Goal: Task Accomplishment & Management: Use online tool/utility

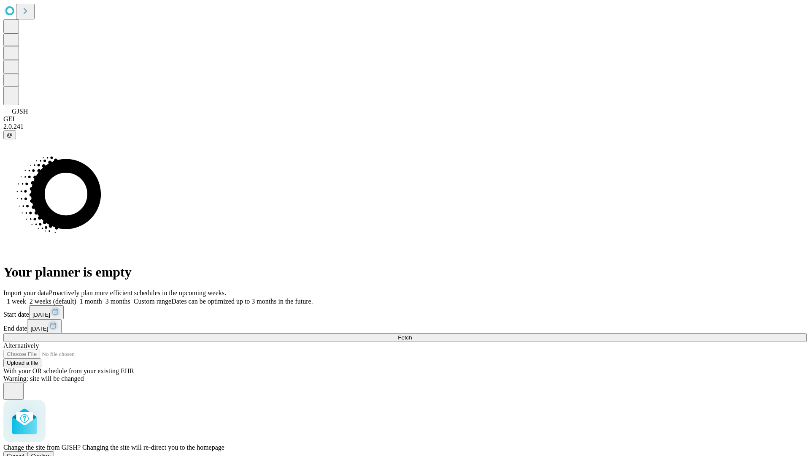
click at [51, 452] on span "Confirm" at bounding box center [41, 455] width 20 height 6
click at [76, 297] on label "2 weeks (default)" at bounding box center [51, 300] width 50 height 7
click at [412, 334] on span "Fetch" at bounding box center [405, 337] width 14 height 6
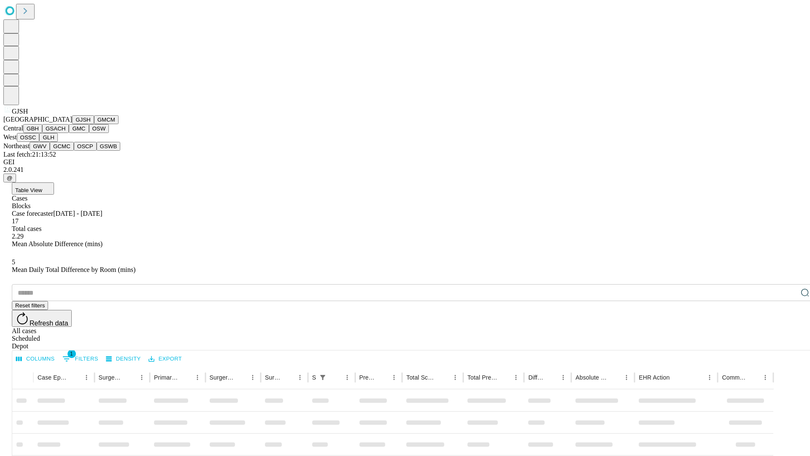
click at [94, 124] on button "GMCM" at bounding box center [106, 119] width 24 height 9
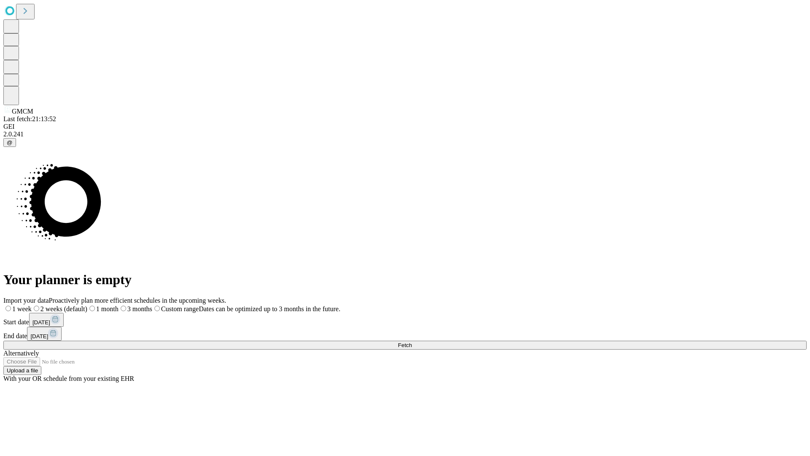
click at [87, 305] on label "2 weeks (default)" at bounding box center [60, 308] width 56 height 7
click at [412, 342] on span "Fetch" at bounding box center [405, 345] width 14 height 6
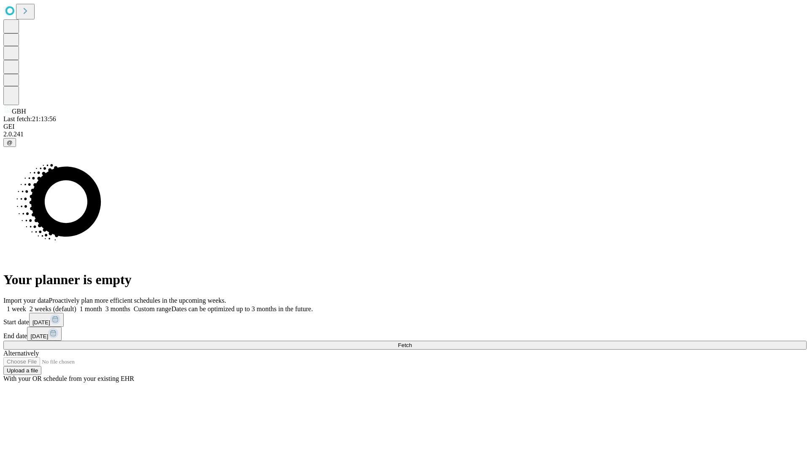
click at [76, 305] on label "2 weeks (default)" at bounding box center [51, 308] width 50 height 7
click at [412, 342] on span "Fetch" at bounding box center [405, 345] width 14 height 6
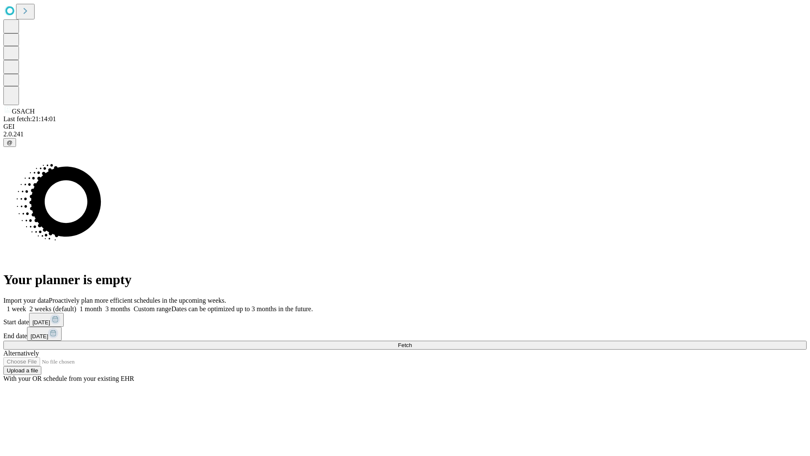
click at [76, 305] on label "2 weeks (default)" at bounding box center [51, 308] width 50 height 7
click at [412, 342] on span "Fetch" at bounding box center [405, 345] width 14 height 6
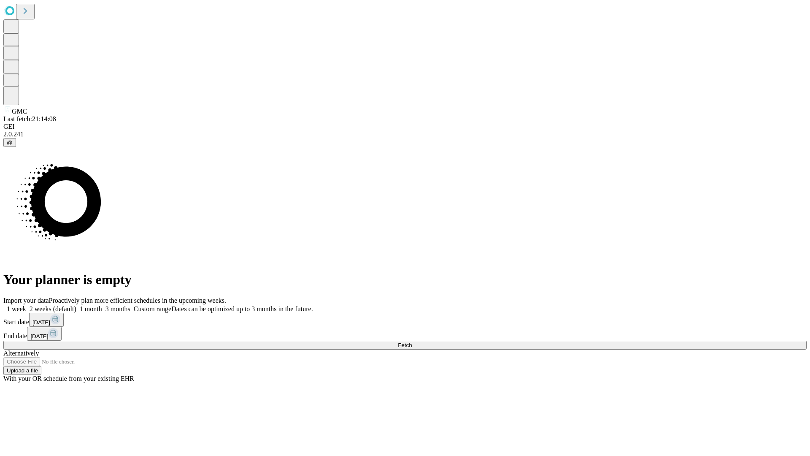
click at [76, 305] on label "2 weeks (default)" at bounding box center [51, 308] width 50 height 7
click at [412, 342] on span "Fetch" at bounding box center [405, 345] width 14 height 6
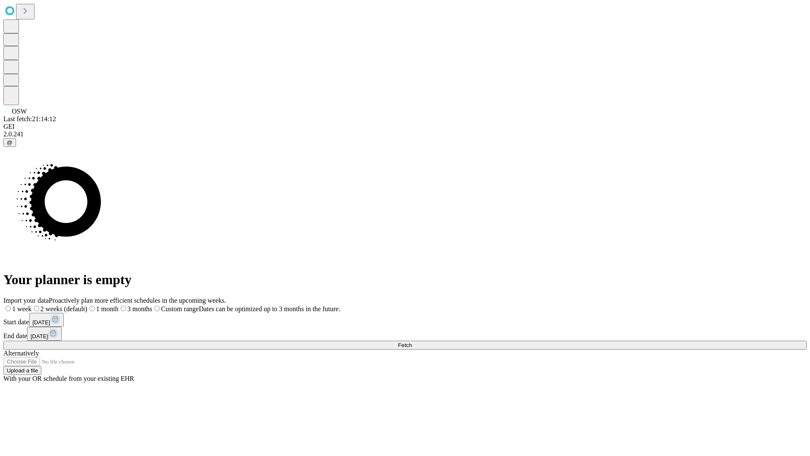
click at [87, 305] on label "2 weeks (default)" at bounding box center [60, 308] width 56 height 7
click at [412, 342] on span "Fetch" at bounding box center [405, 345] width 14 height 6
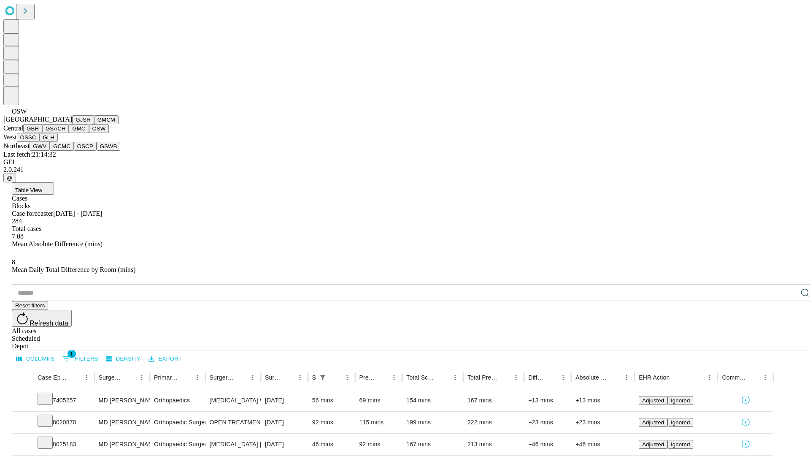
click at [40, 142] on button "OSSC" at bounding box center [28, 137] width 23 height 9
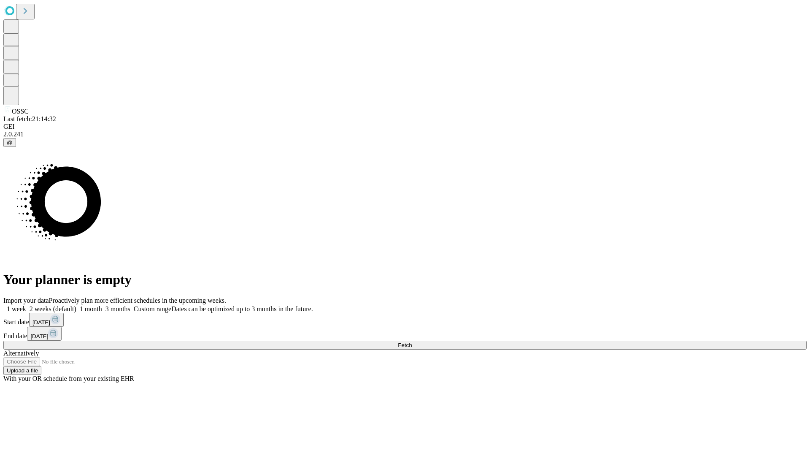
click at [76, 305] on label "2 weeks (default)" at bounding box center [51, 308] width 50 height 7
click at [412, 342] on span "Fetch" at bounding box center [405, 345] width 14 height 6
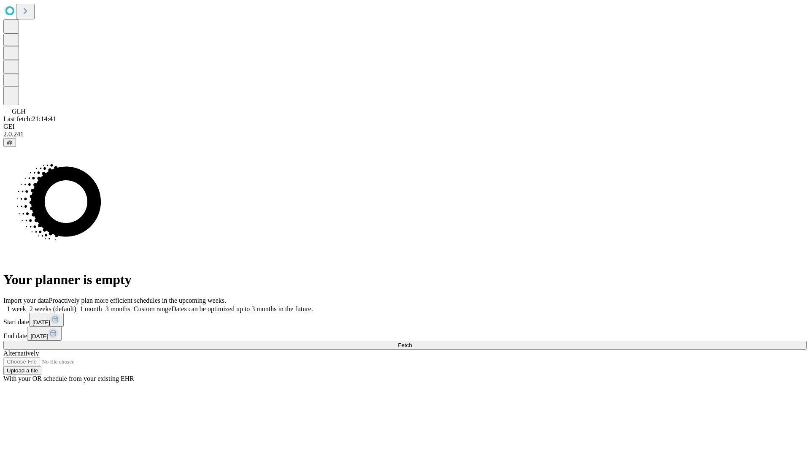
click at [76, 305] on label "2 weeks (default)" at bounding box center [51, 308] width 50 height 7
click at [412, 342] on span "Fetch" at bounding box center [405, 345] width 14 height 6
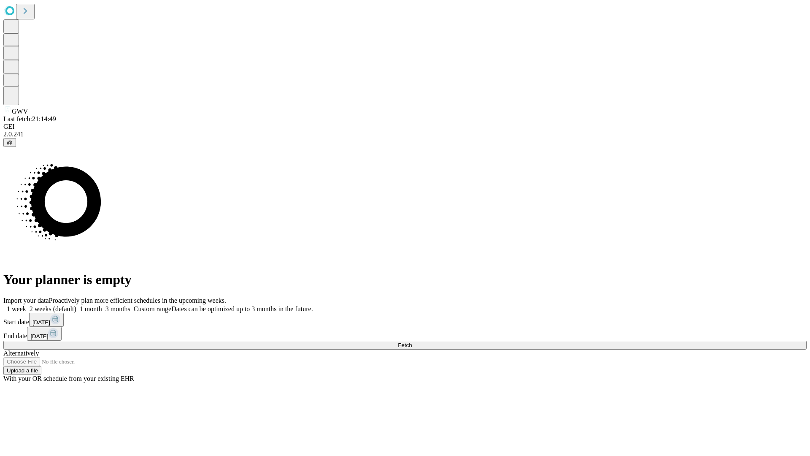
click at [76, 305] on label "2 weeks (default)" at bounding box center [51, 308] width 50 height 7
click at [412, 342] on span "Fetch" at bounding box center [405, 345] width 14 height 6
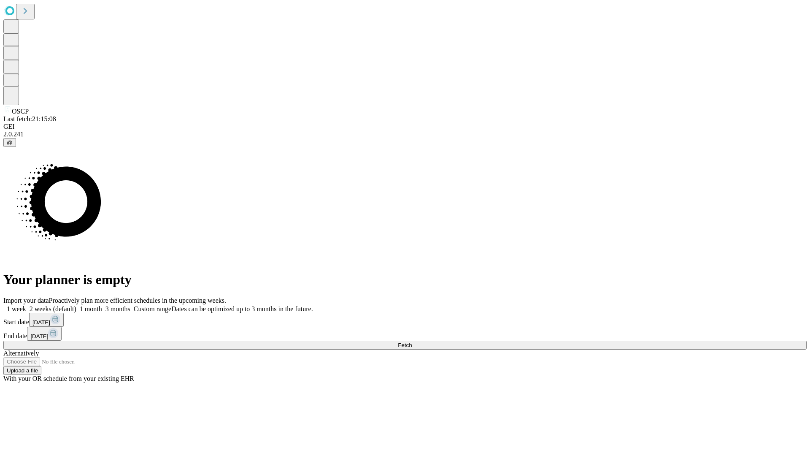
click at [412, 342] on span "Fetch" at bounding box center [405, 345] width 14 height 6
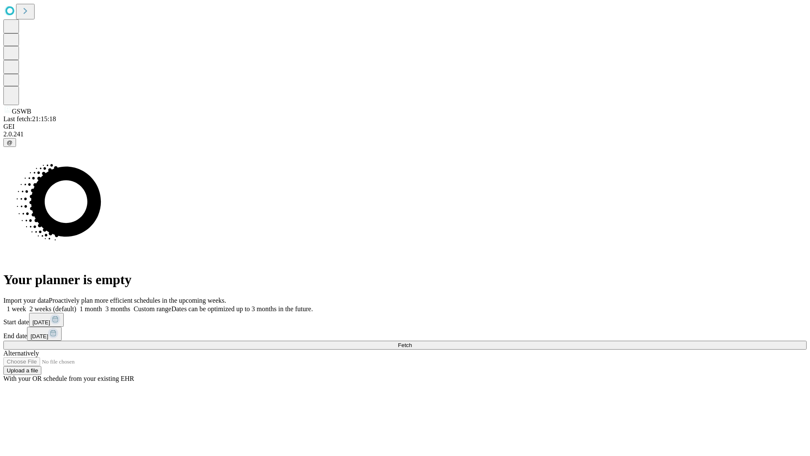
click at [76, 305] on label "2 weeks (default)" at bounding box center [51, 308] width 50 height 7
click at [412, 342] on span "Fetch" at bounding box center [405, 345] width 14 height 6
